Goal: Transaction & Acquisition: Download file/media

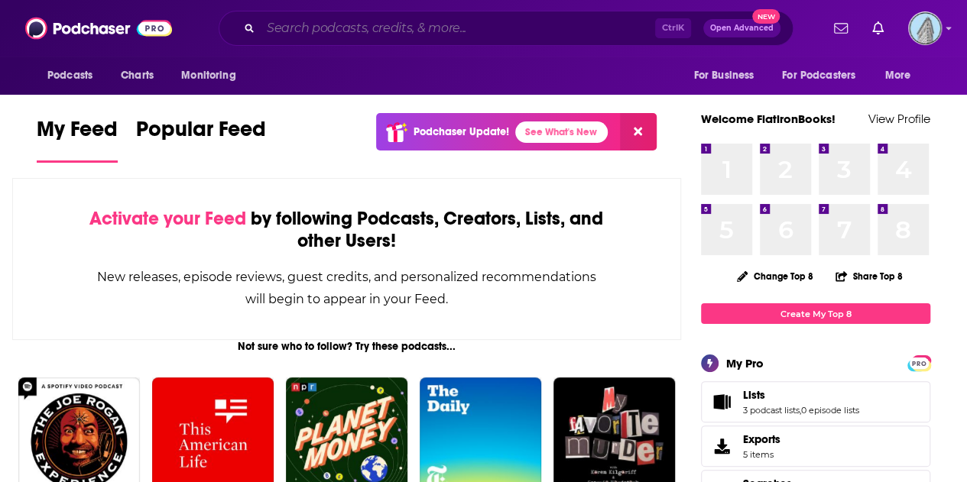
click at [296, 28] on input "Search podcasts, credits, & more..." at bounding box center [458, 28] width 394 height 24
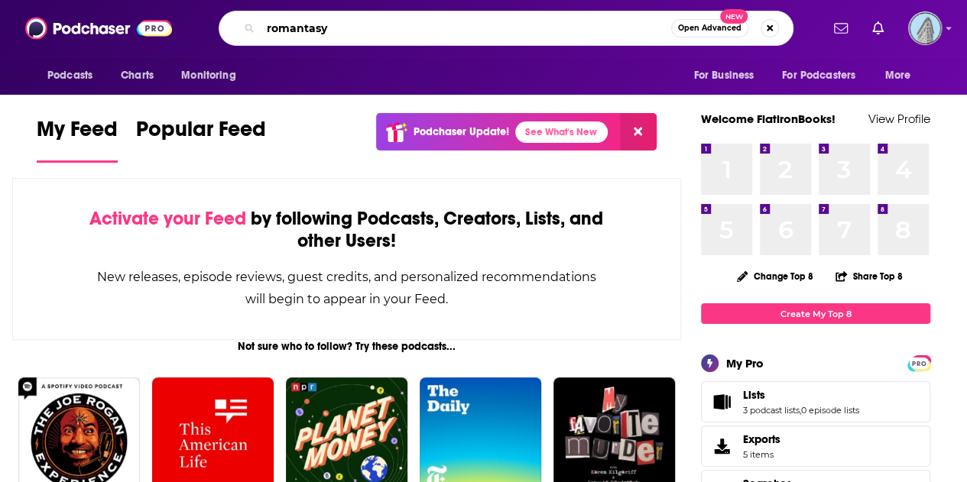
type input "romantasy"
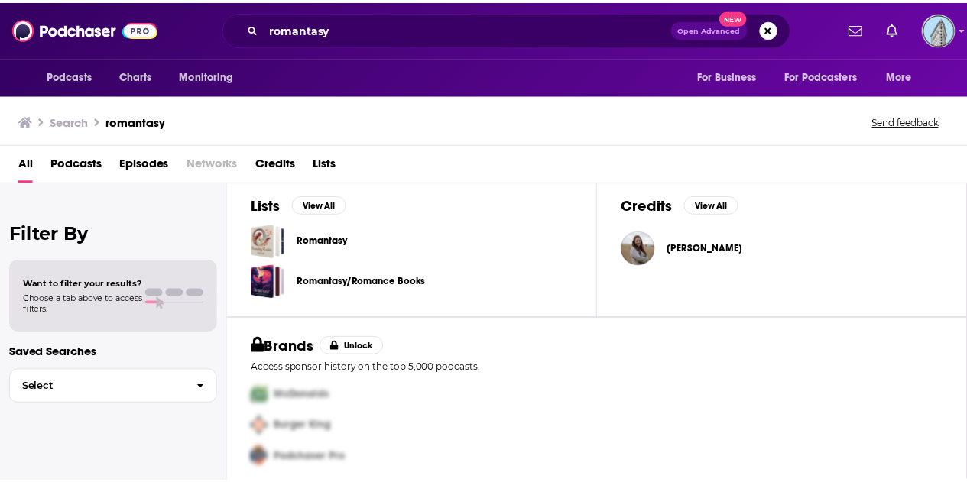
scroll to position [505, 0]
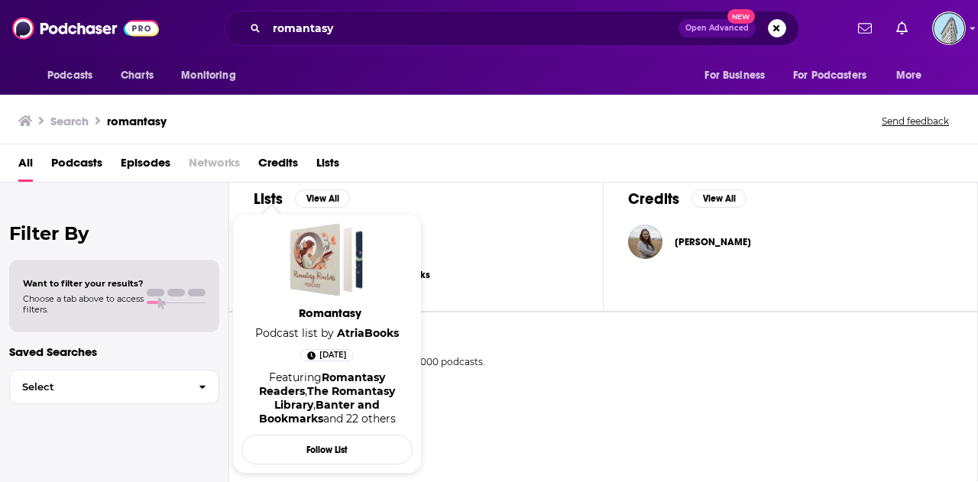
click at [266, 219] on span "Romantasy Podcast list by AtriaBooks Jul 22nd, 2025 Featuring Romantasy Readers…" at bounding box center [326, 344] width 171 height 260
click at [327, 264] on div "Romantasy" at bounding box center [315, 259] width 50 height 73
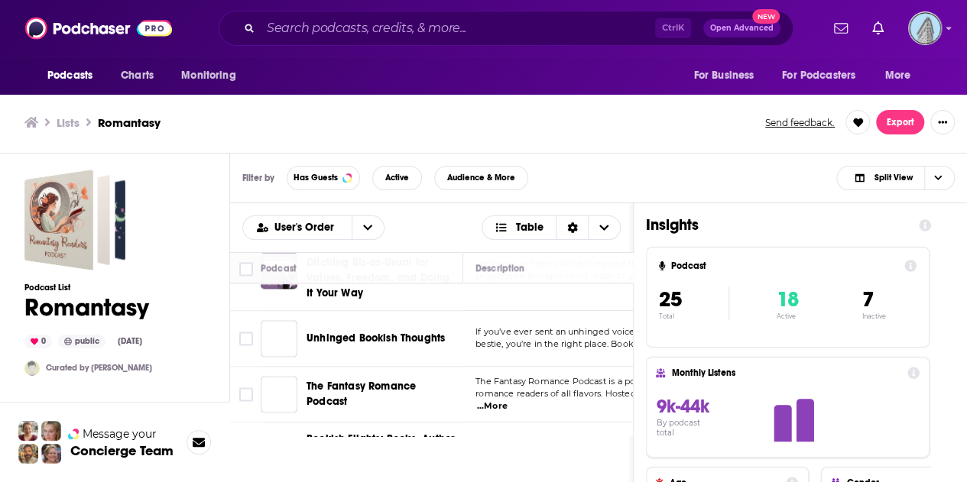
scroll to position [1214, 0]
click at [291, 120] on ul "Lists Romantasy" at bounding box center [386, 122] width 724 height 15
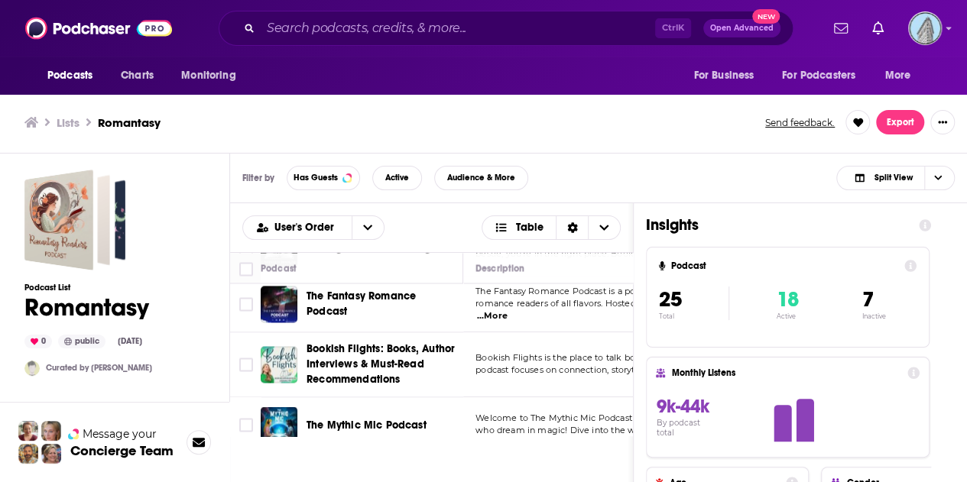
click at [245, 126] on ul "Lists Romantasy" at bounding box center [386, 122] width 724 height 15
click at [249, 265] on input "Toggle select all" at bounding box center [246, 269] width 14 height 14
checkbox input "true"
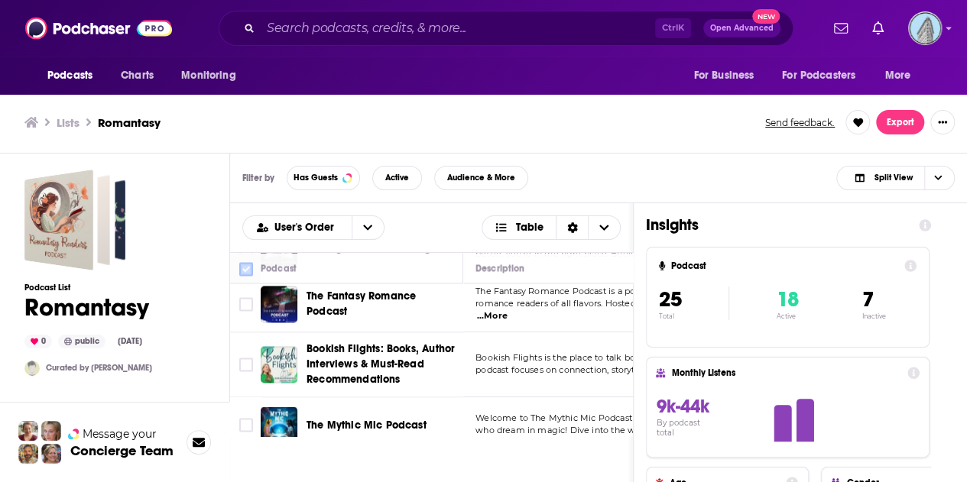
checkbox input "true"
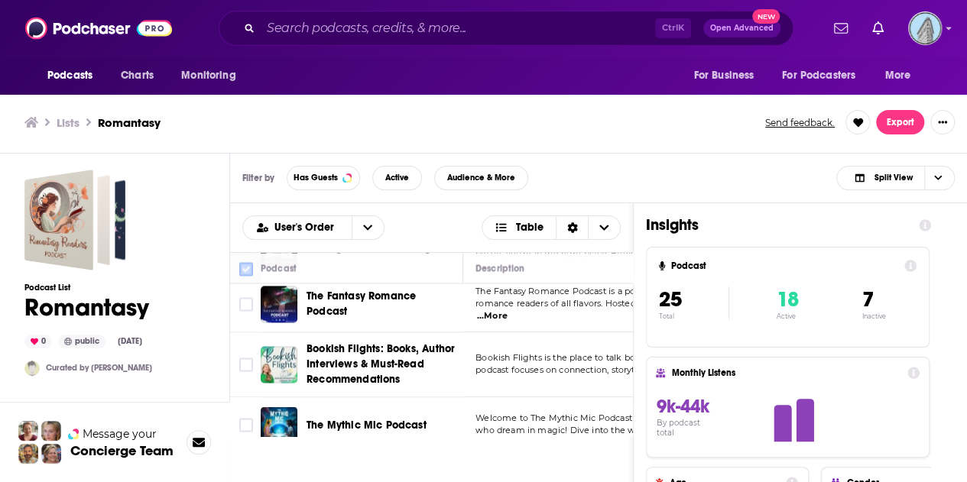
checkbox input "true"
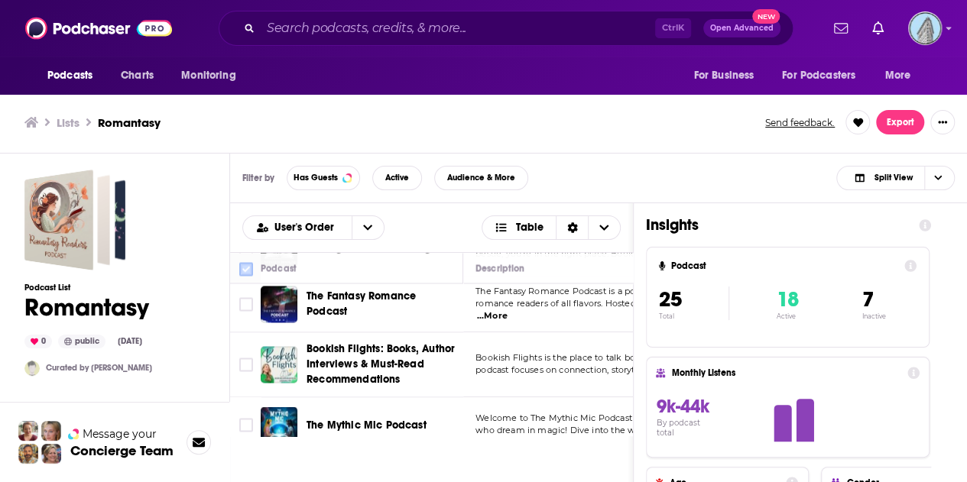
checkbox input "true"
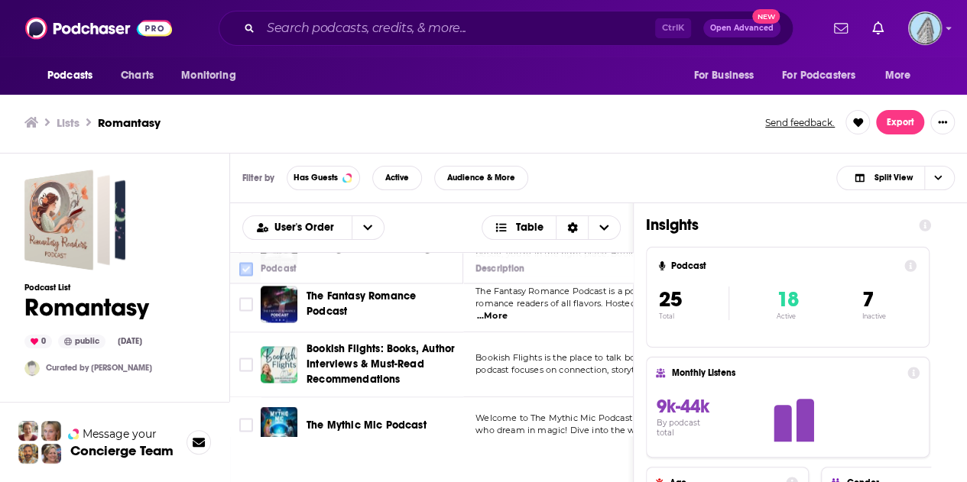
checkbox input "true"
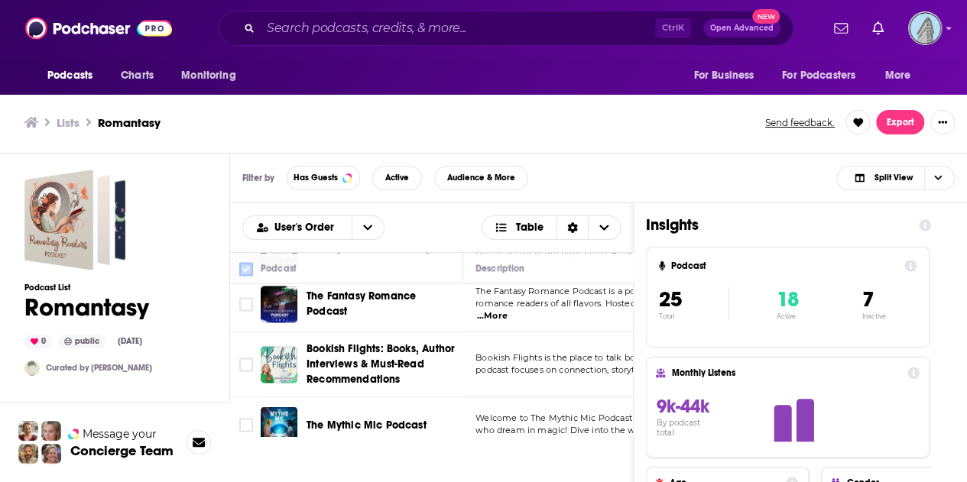
checkbox input "true"
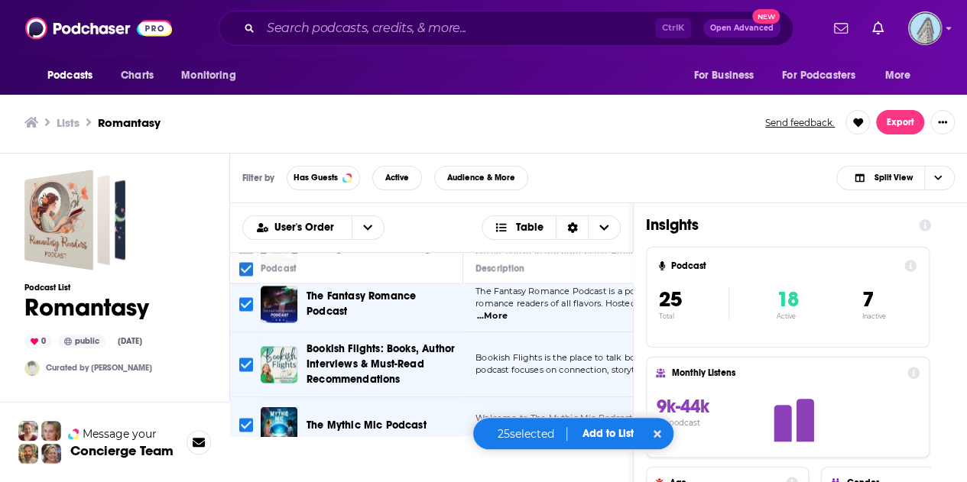
click at [608, 435] on button "Add to List" at bounding box center [608, 433] width 76 height 13
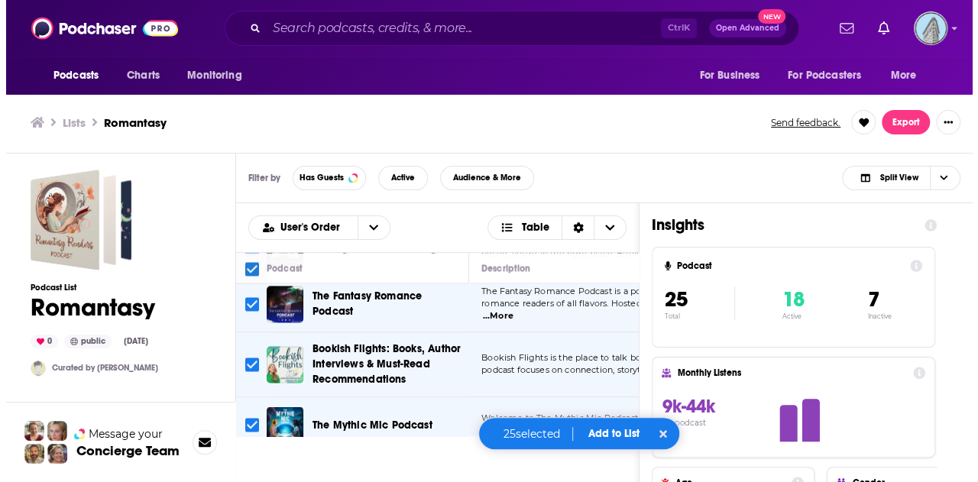
scroll to position [0, 0]
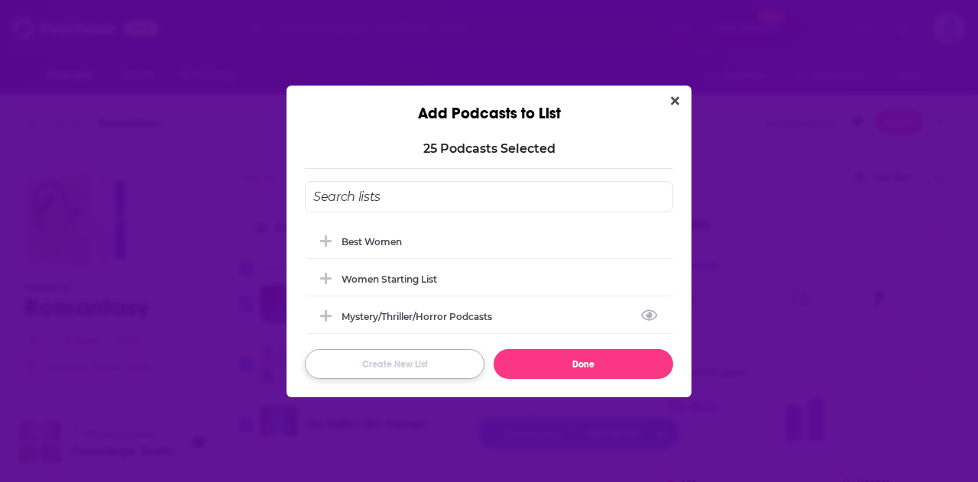
click at [382, 362] on button "Create New List" at bounding box center [395, 364] width 180 height 30
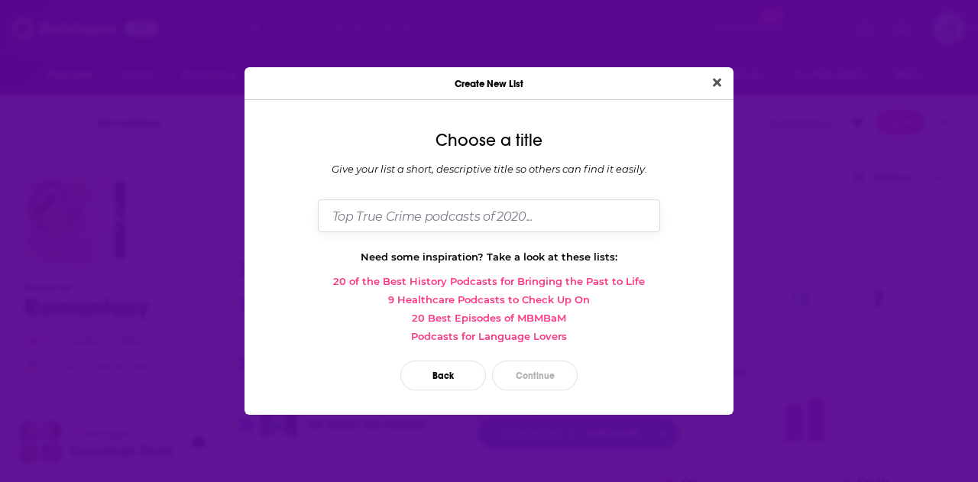
click at [348, 219] on input "Dialog" at bounding box center [489, 215] width 342 height 33
type input "AoS"
click at [536, 379] on button "Continue" at bounding box center [535, 376] width 86 height 30
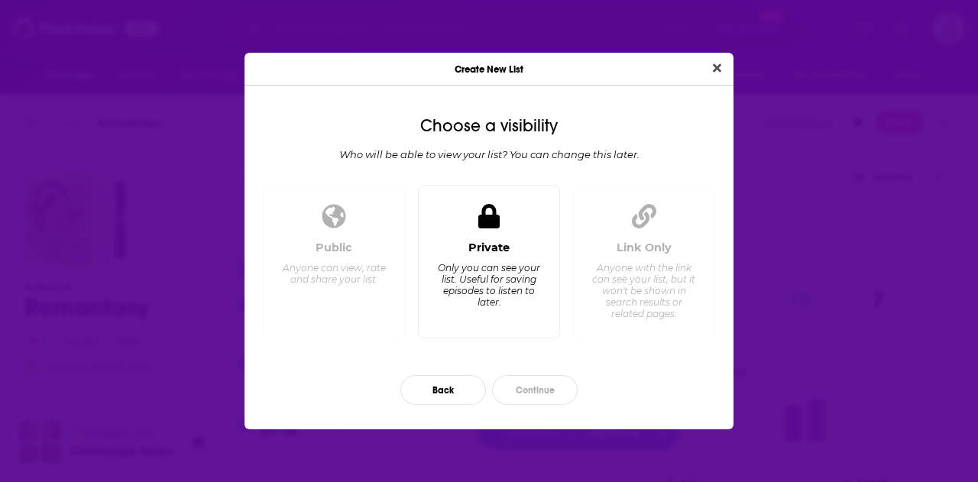
click at [490, 290] on div "Only you can see your list. Useful for saving episodes to listen to later." at bounding box center [488, 285] width 105 height 46
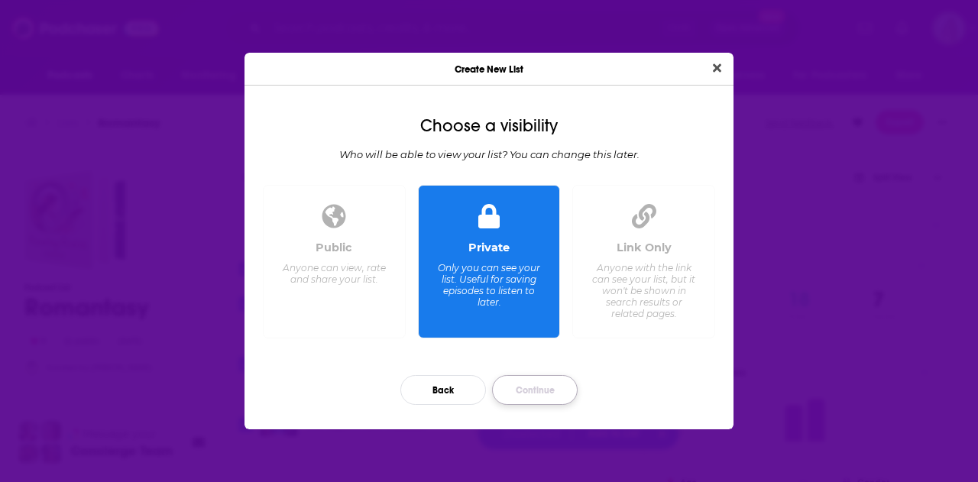
click at [533, 386] on button "Continue" at bounding box center [535, 390] width 86 height 30
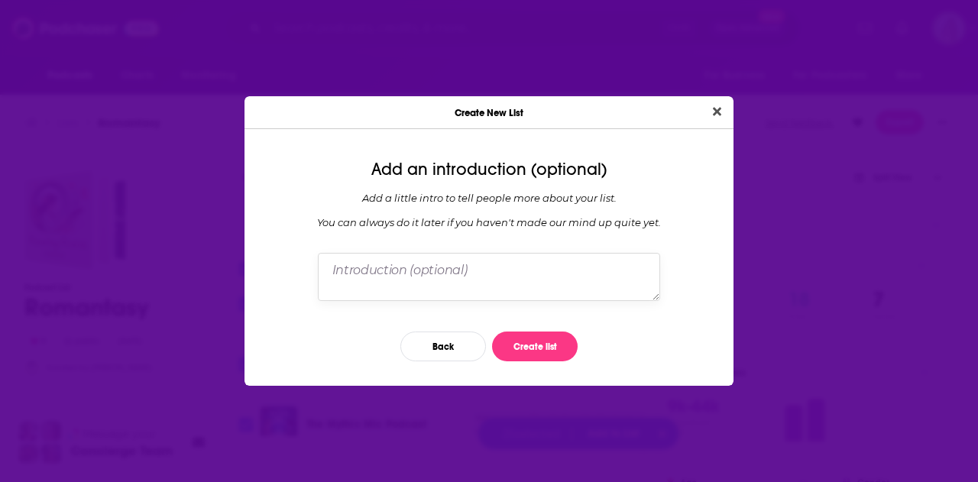
click at [414, 287] on textarea "Dialog" at bounding box center [489, 276] width 342 height 47
click at [516, 351] on button "Create list" at bounding box center [535, 347] width 86 height 30
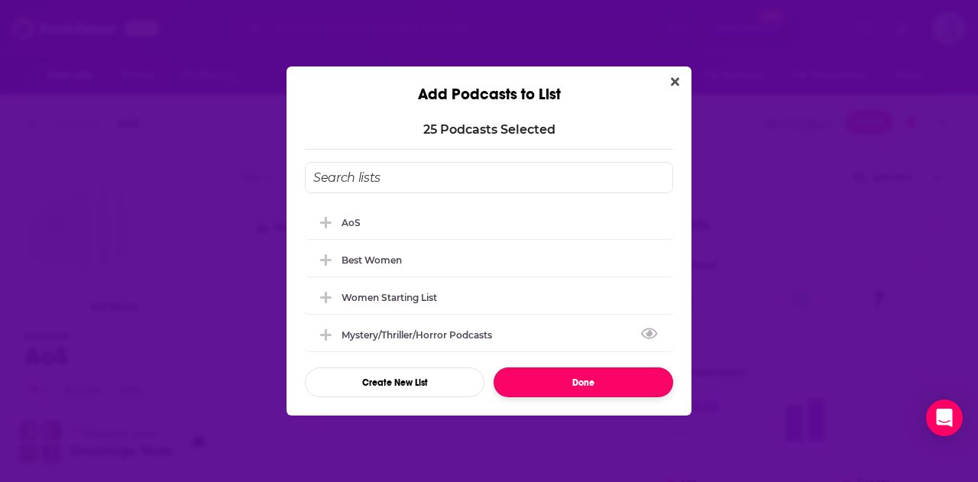
click at [556, 384] on button "Done" at bounding box center [584, 383] width 180 height 30
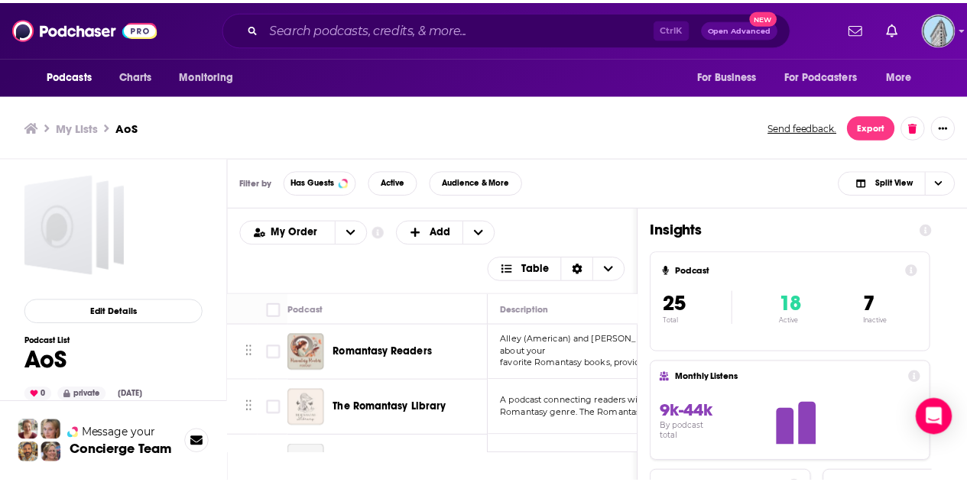
scroll to position [5, 0]
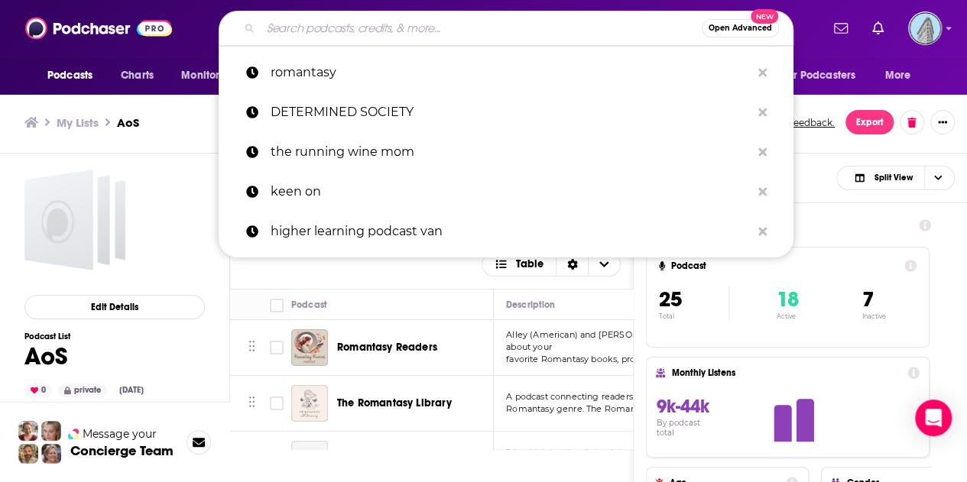
click at [294, 34] on input "Search podcasts, credits, & more..." at bounding box center [481, 28] width 441 height 24
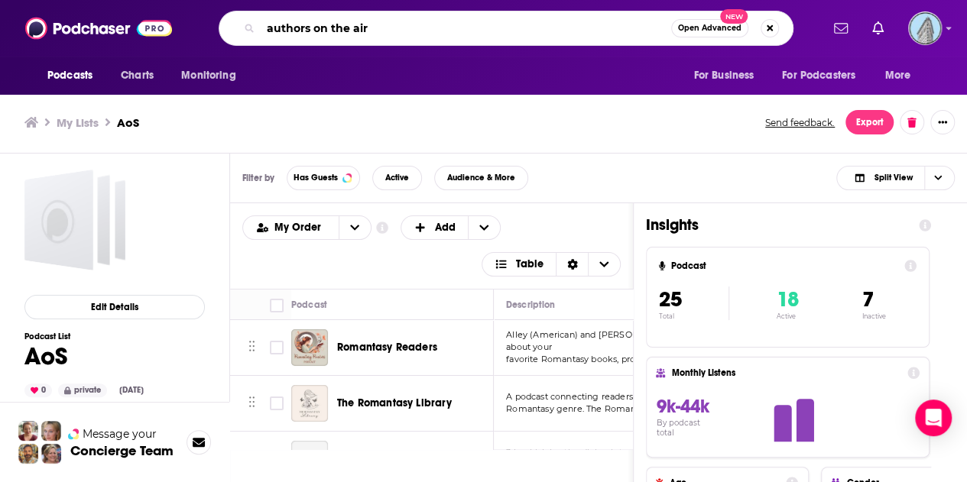
type input "authors on the air"
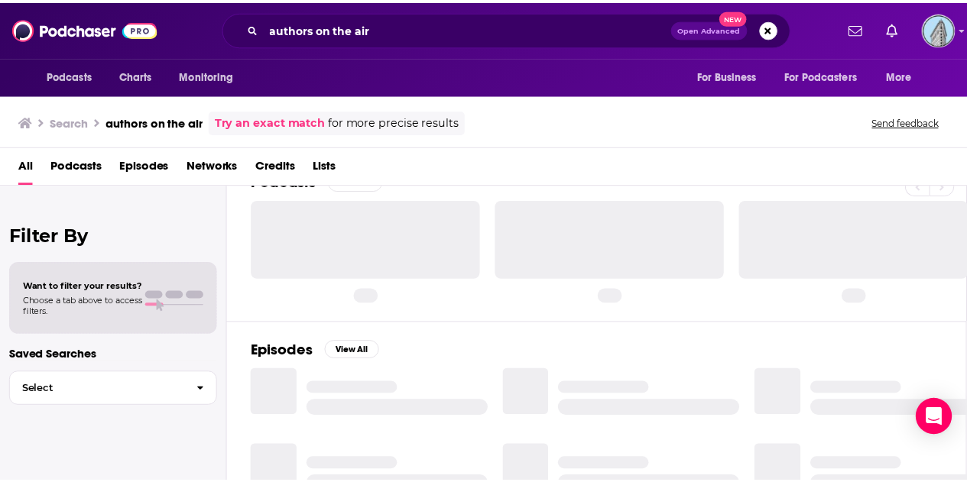
scroll to position [31, 0]
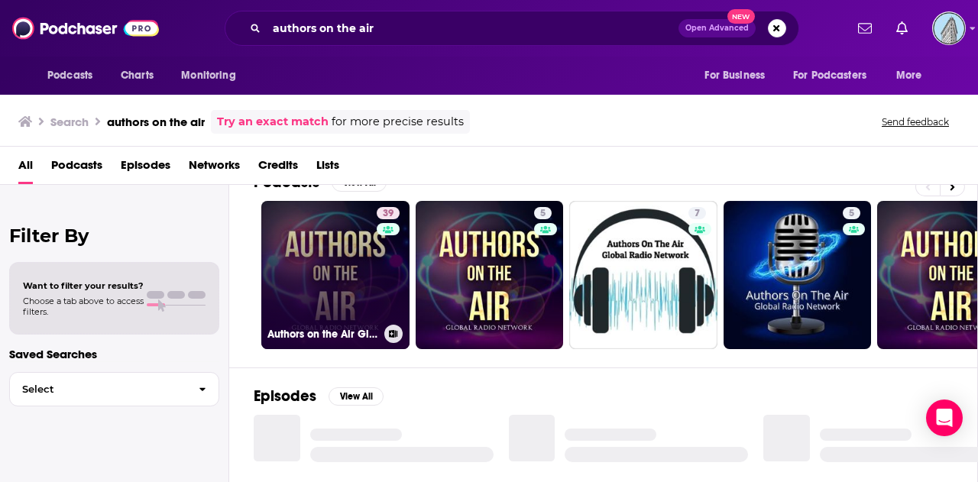
click at [346, 258] on link "39 Authors on the Air Global Radio Network" at bounding box center [335, 275] width 148 height 148
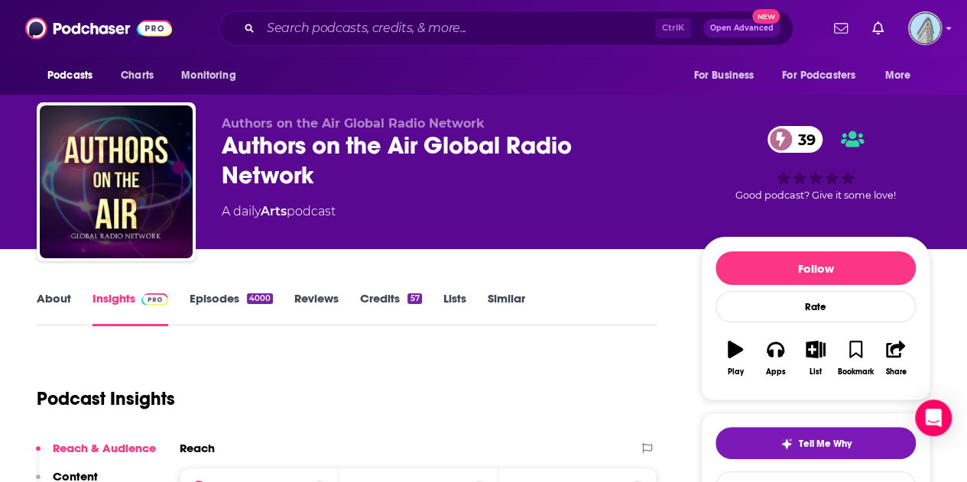
click at [458, 300] on link "Lists" at bounding box center [454, 308] width 23 height 35
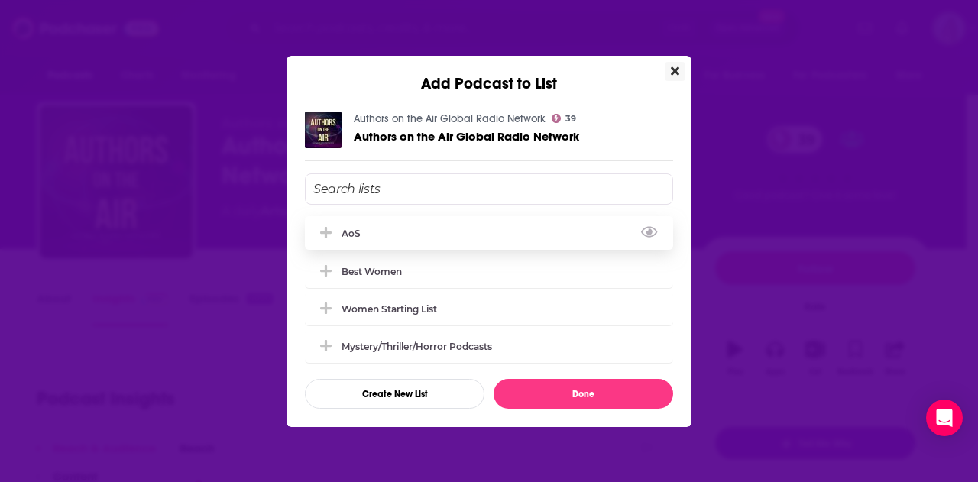
click at [359, 238] on div "AoS" at bounding box center [489, 233] width 368 height 34
click at [349, 234] on div "AoS" at bounding box center [356, 233] width 28 height 11
click at [674, 70] on icon "Close" at bounding box center [675, 70] width 8 height 8
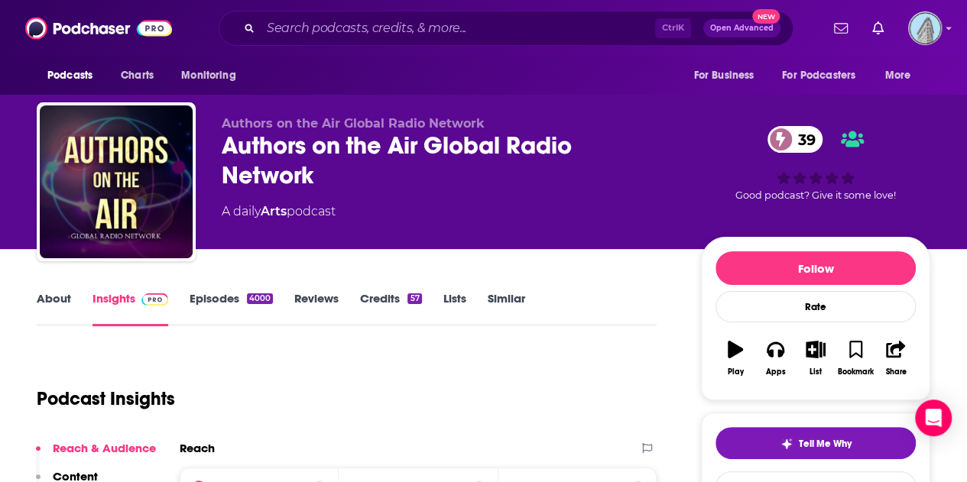
click at [448, 294] on link "Lists" at bounding box center [454, 308] width 23 height 35
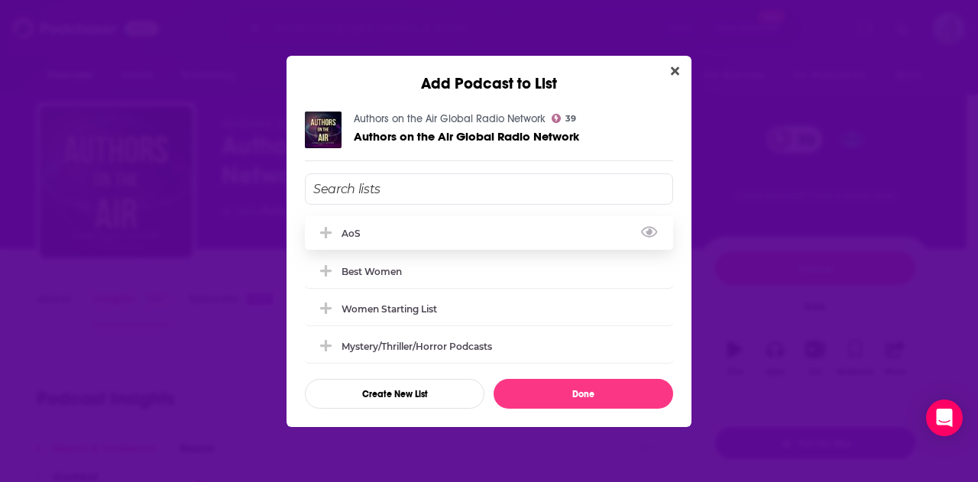
click at [562, 228] on div "AoS" at bounding box center [489, 233] width 368 height 34
click at [327, 235] on icon "Add Podcast To List" at bounding box center [325, 233] width 11 height 14
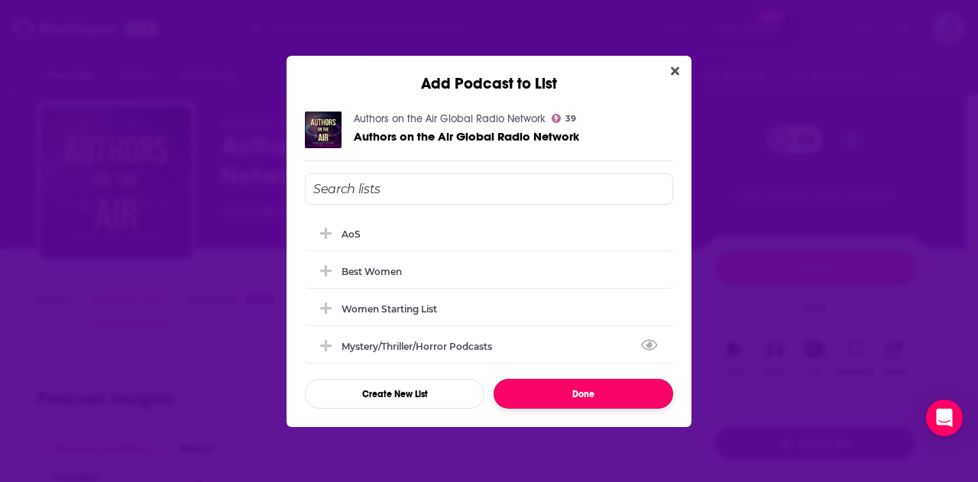
click at [588, 392] on button "Done" at bounding box center [584, 394] width 180 height 30
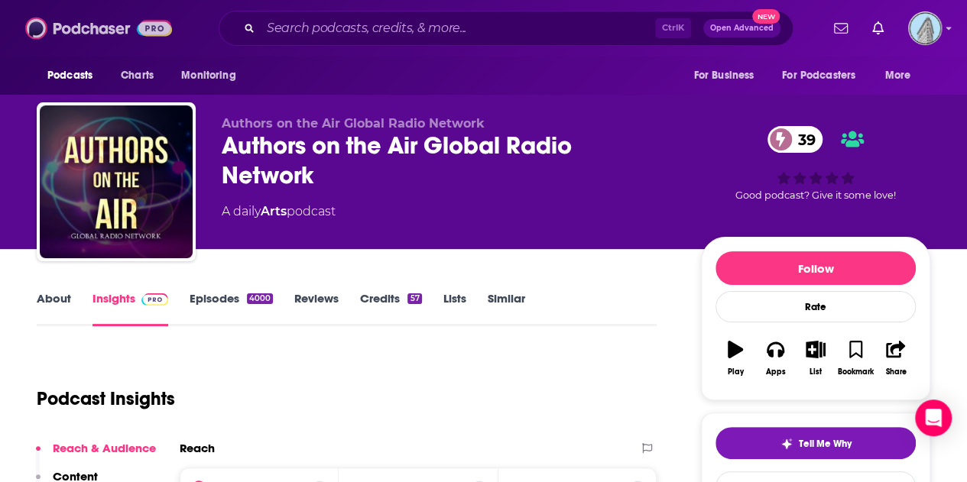
click at [84, 24] on img at bounding box center [98, 28] width 147 height 29
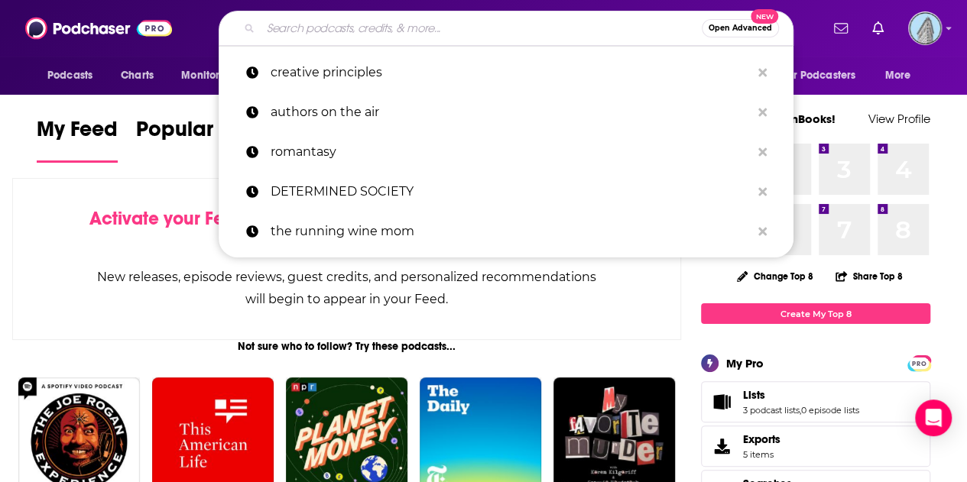
click at [359, 28] on input "Search podcasts, credits, & more..." at bounding box center [481, 28] width 441 height 24
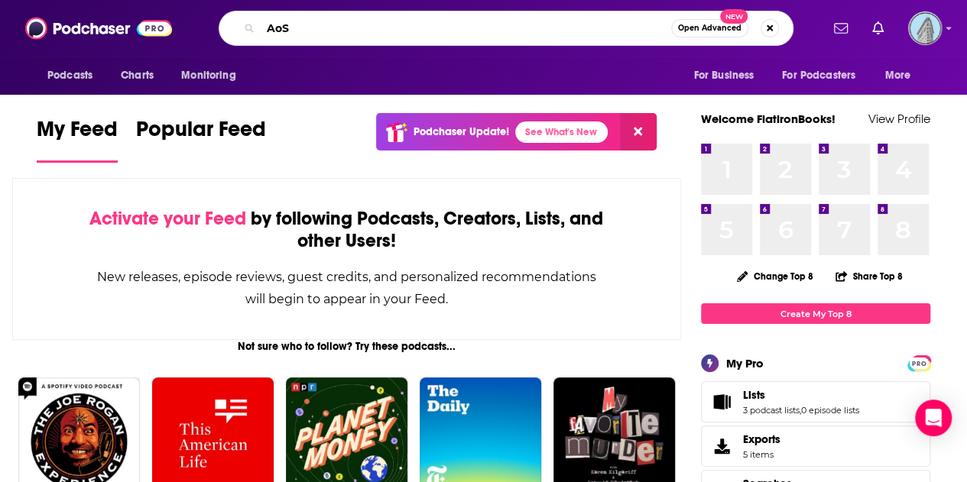
type input "AoS"
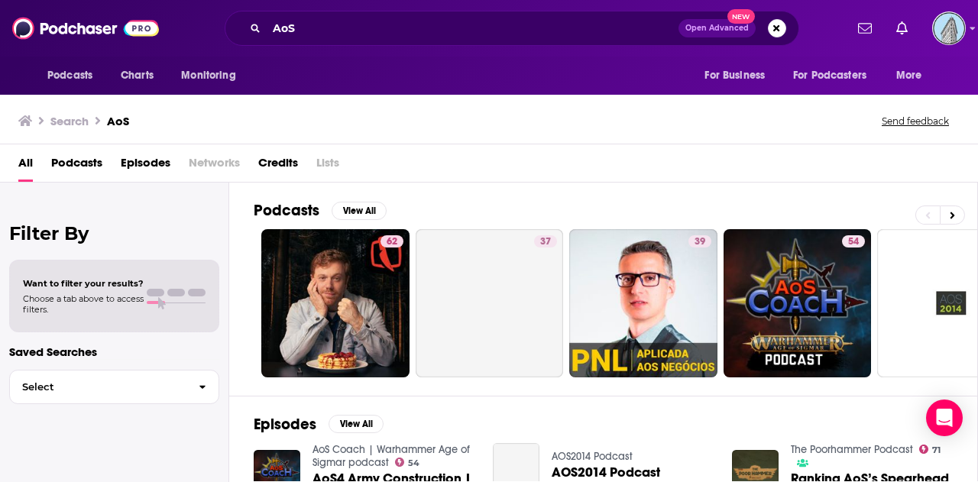
click at [324, 162] on span "Lists" at bounding box center [327, 166] width 23 height 31
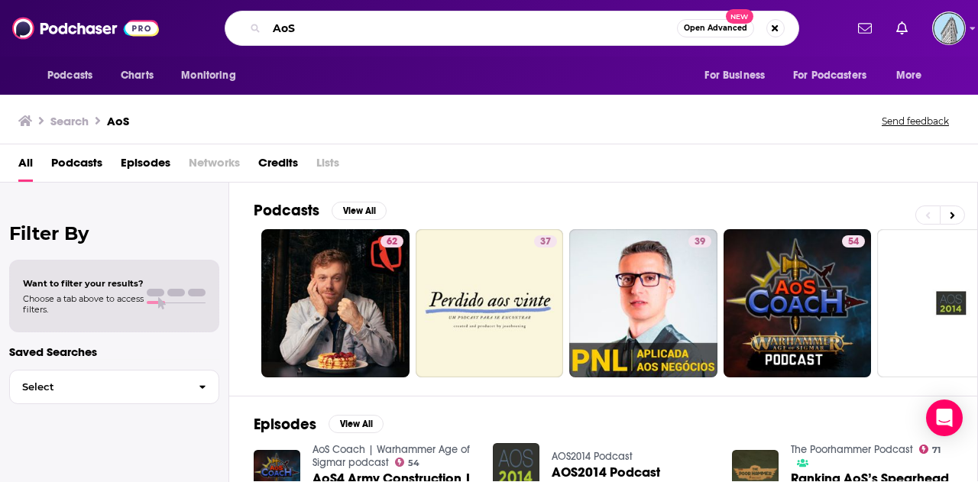
drag, startPoint x: 303, startPoint y: 24, endPoint x: 241, endPoint y: 15, distance: 62.6
click at [241, 15] on div "AoS Open Advanced New" at bounding box center [512, 28] width 575 height 35
drag, startPoint x: 929, startPoint y: 50, endPoint x: 946, endPoint y: 34, distance: 23.8
click at [946, 34] on div "Podcasts Charts Monitoring Ctrl K Open Advanced New For Business For Podcasters…" at bounding box center [489, 28] width 978 height 57
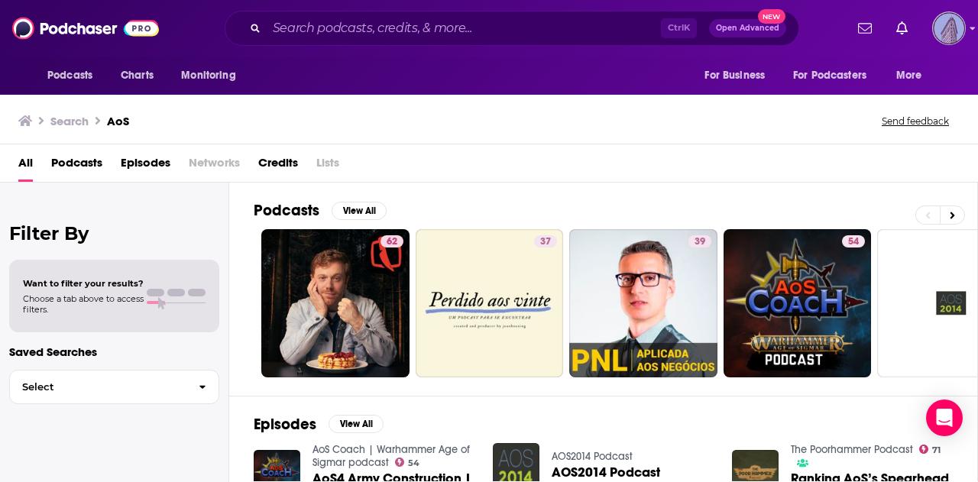
click at [946, 34] on img "Logged in as FlatironBooks" at bounding box center [949, 28] width 34 height 34
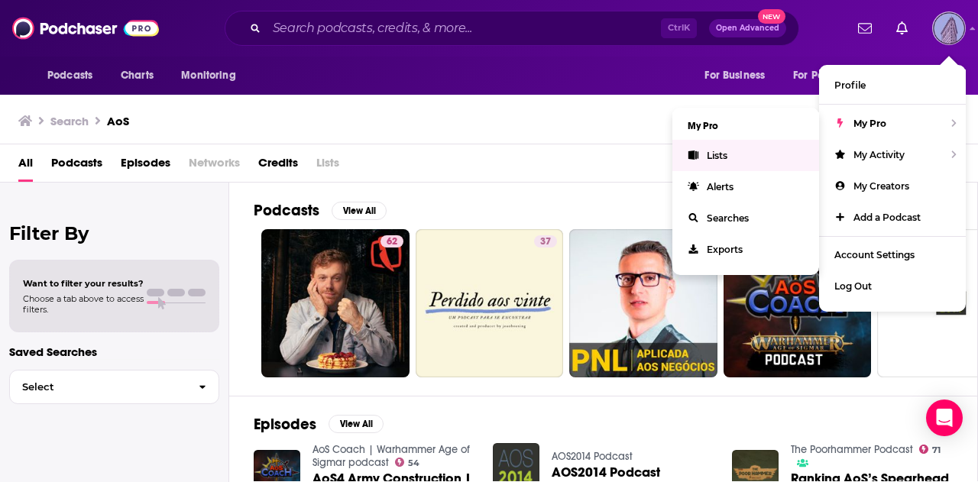
click at [706, 157] on link "Lists" at bounding box center [745, 155] width 147 height 31
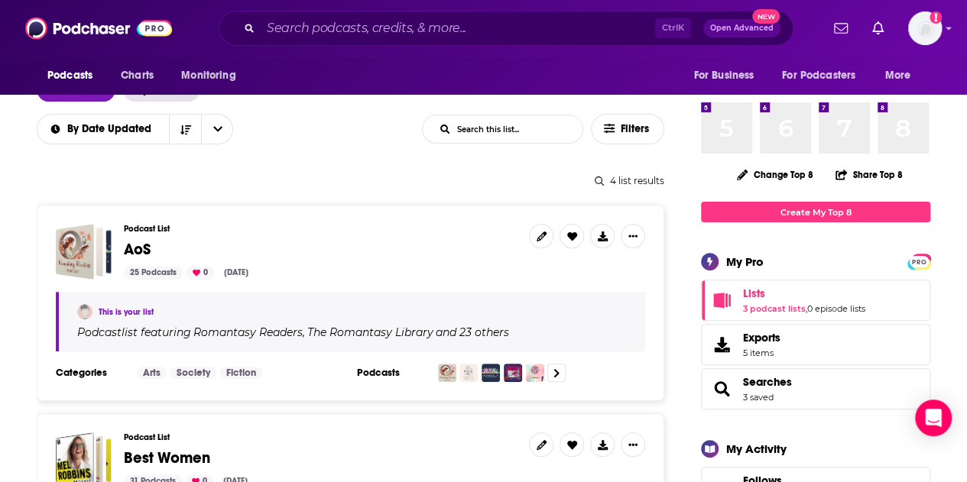
scroll to position [113, 0]
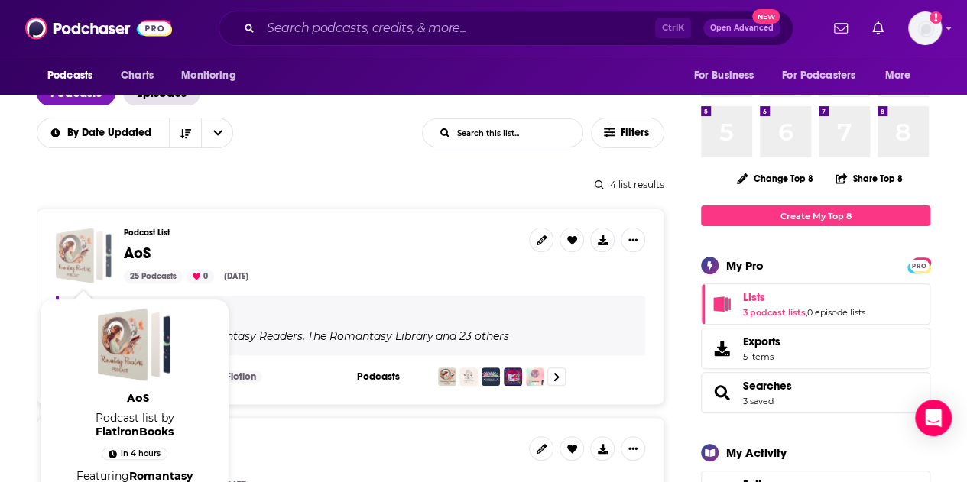
click at [64, 259] on div "AoS" at bounding box center [75, 256] width 38 height 56
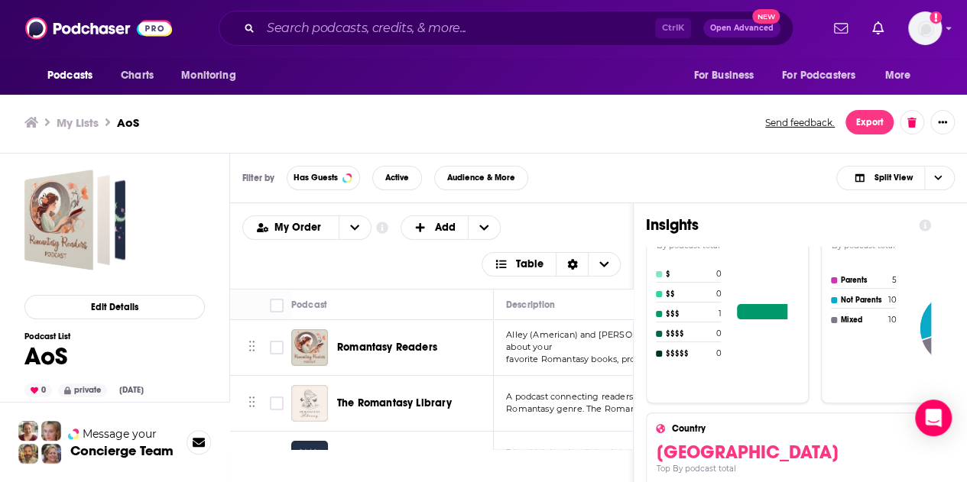
scroll to position [926, 0]
click at [867, 122] on button "Export" at bounding box center [869, 122] width 48 height 24
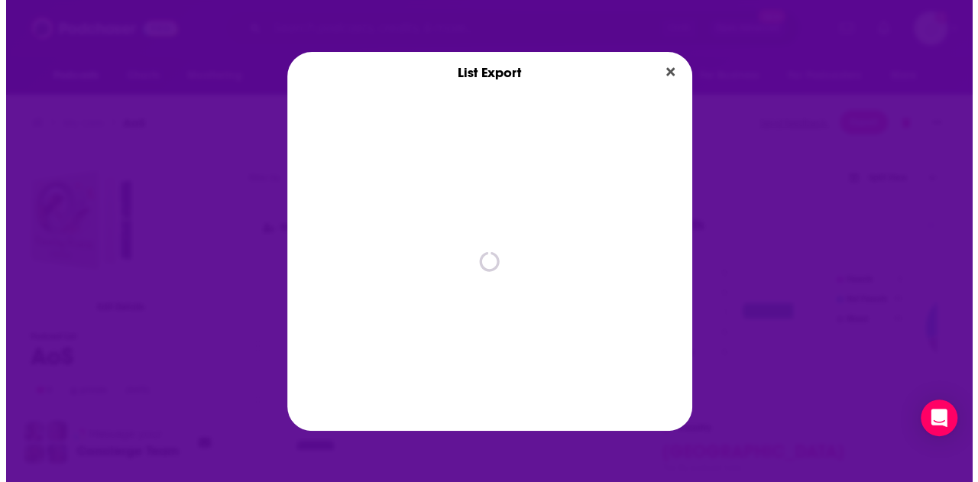
scroll to position [0, 0]
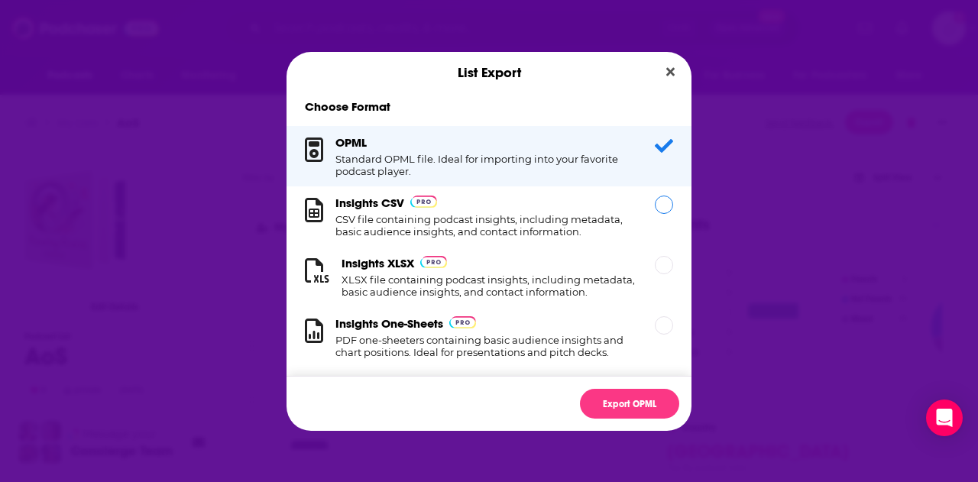
click at [378, 225] on h1 "CSV file containing podcast insights, including metadata, basic audience insigh…" at bounding box center [485, 225] width 301 height 24
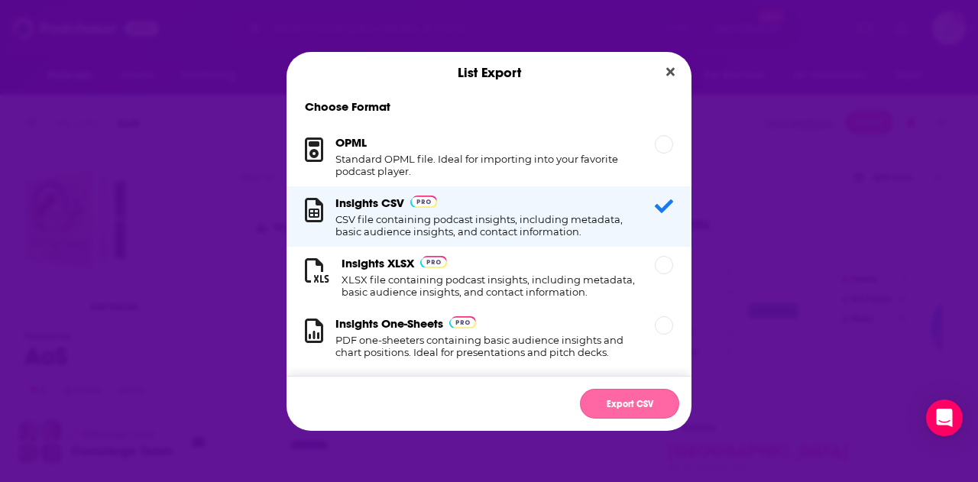
click at [634, 399] on button "Export CSV" at bounding box center [629, 404] width 99 height 30
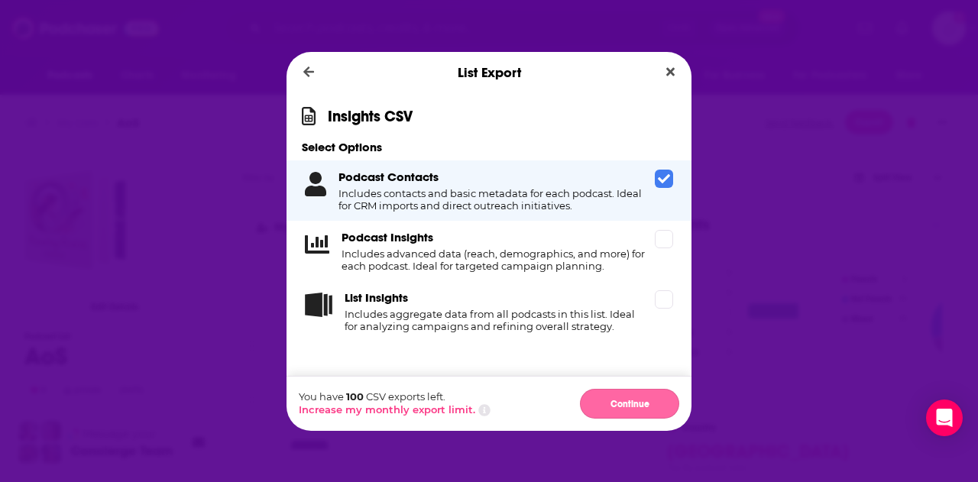
click at [619, 397] on button "Continue" at bounding box center [629, 404] width 99 height 30
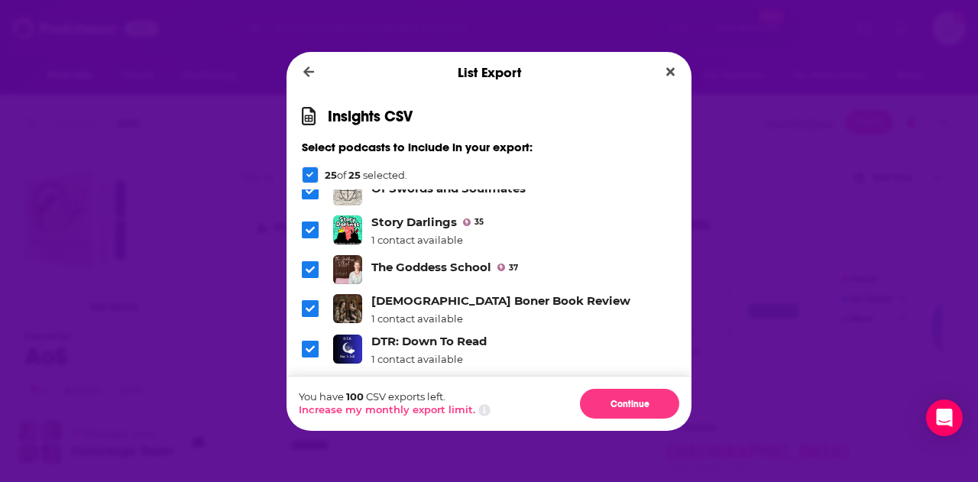
scroll to position [497, 0]
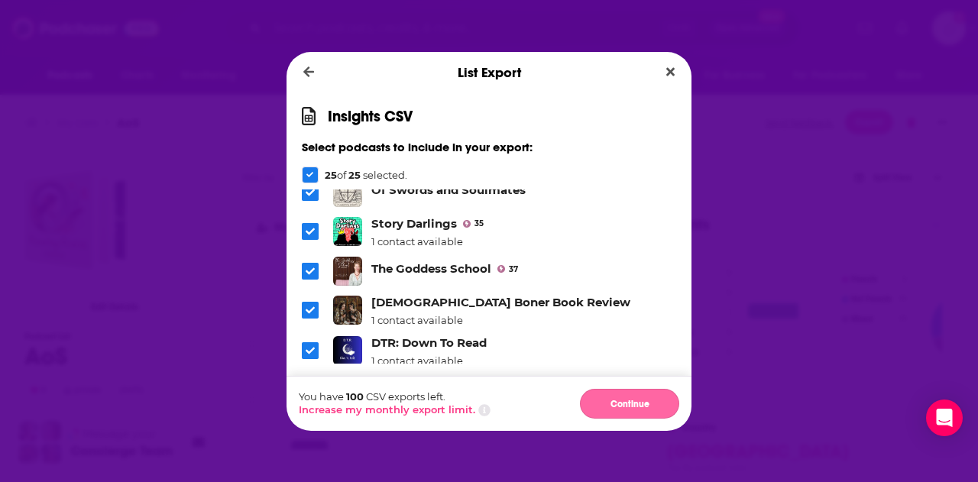
click at [612, 399] on button "Continue" at bounding box center [629, 404] width 99 height 30
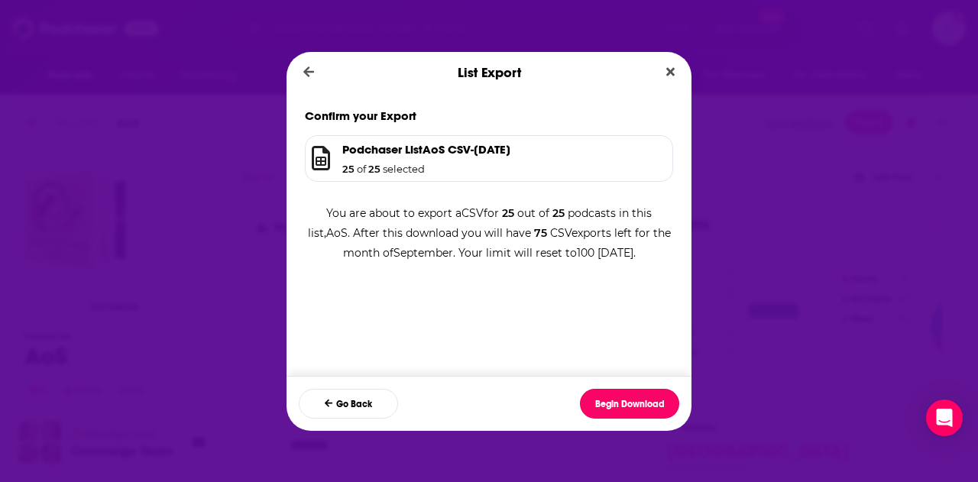
click at [612, 399] on button "Begin Download" at bounding box center [629, 404] width 99 height 30
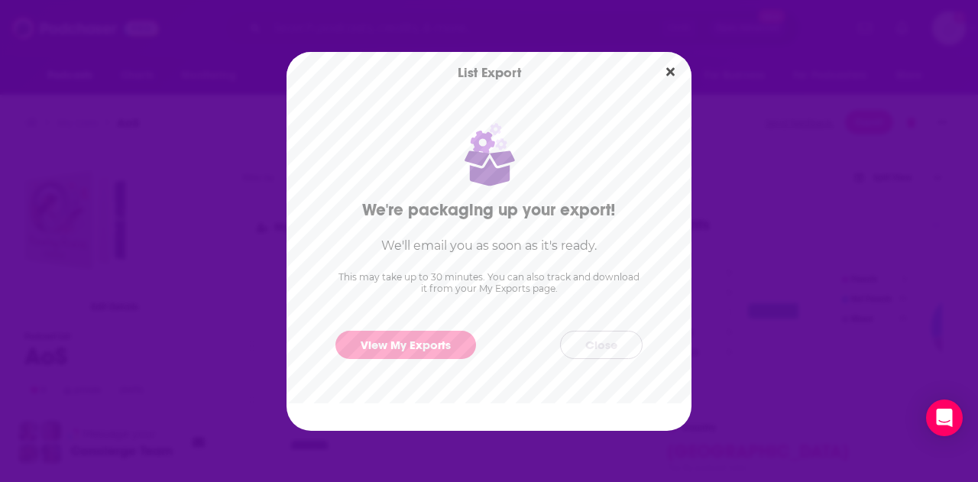
click at [579, 339] on button "Close" at bounding box center [601, 345] width 83 height 28
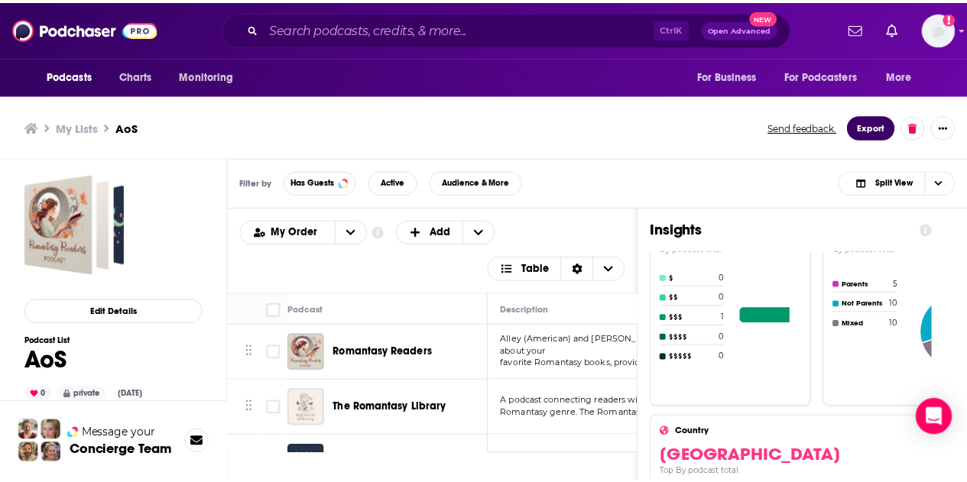
scroll to position [5, 0]
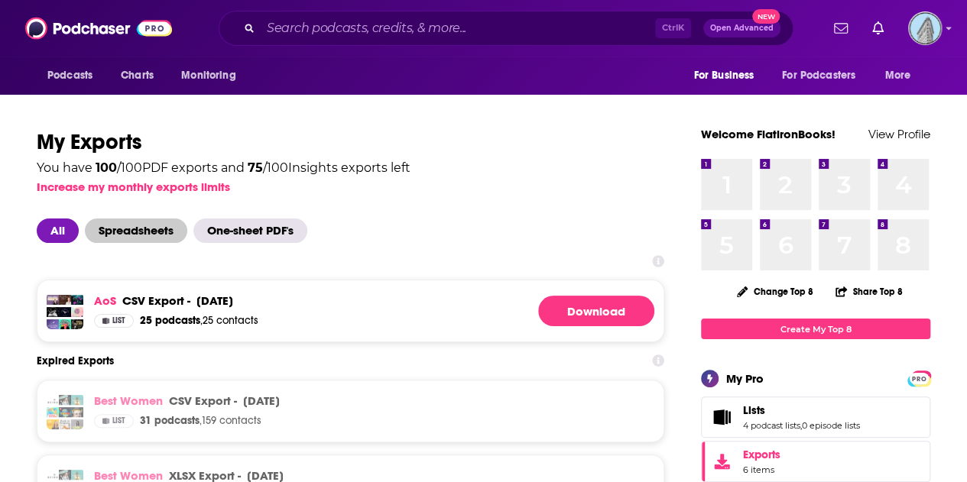
click at [125, 228] on span "Spreadsheets" at bounding box center [136, 231] width 102 height 24
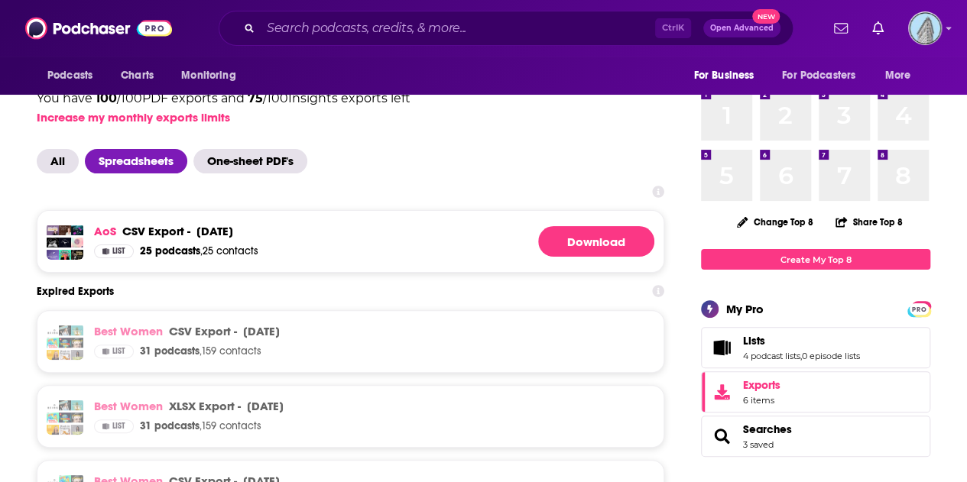
scroll to position [78, 0]
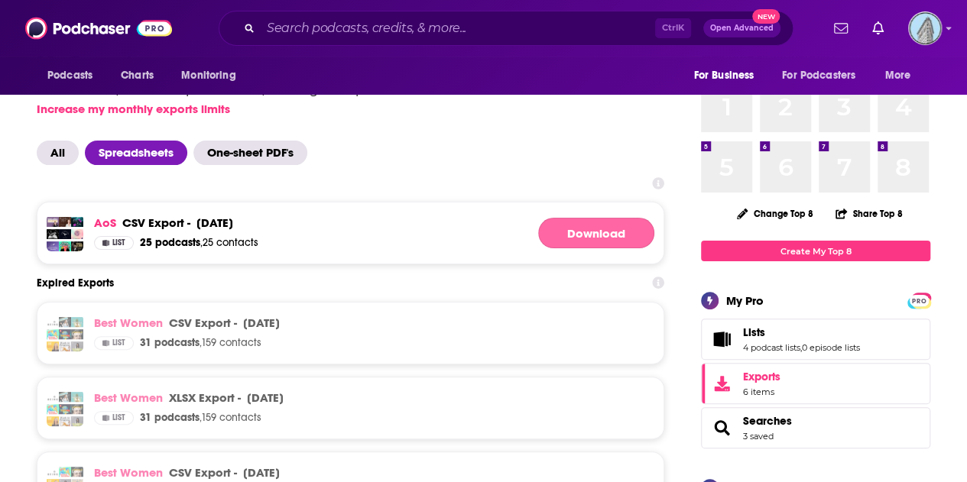
click at [585, 225] on link "Download" at bounding box center [596, 233] width 116 height 31
